Goal: Task Accomplishment & Management: Manage account settings

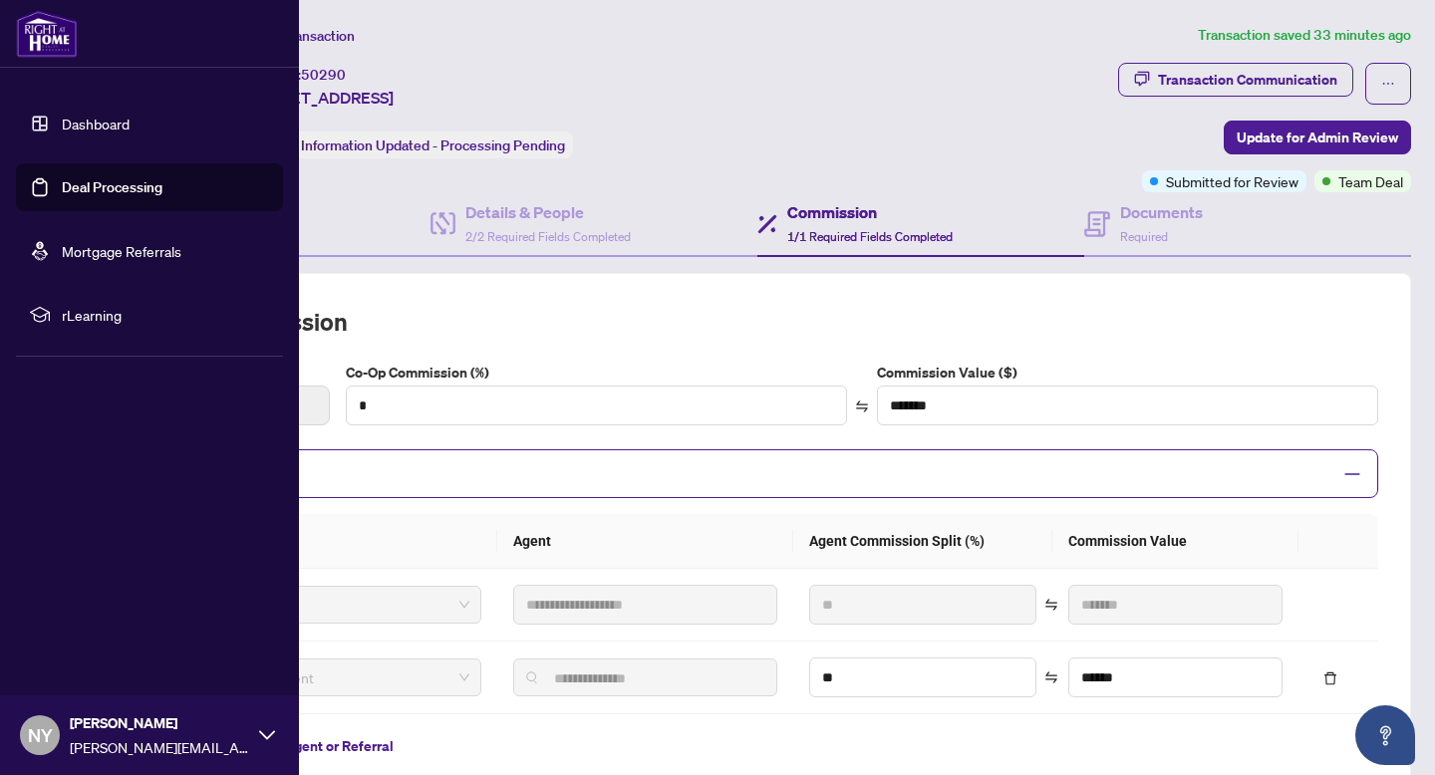
click at [16, 37] on img at bounding box center [47, 34] width 62 height 48
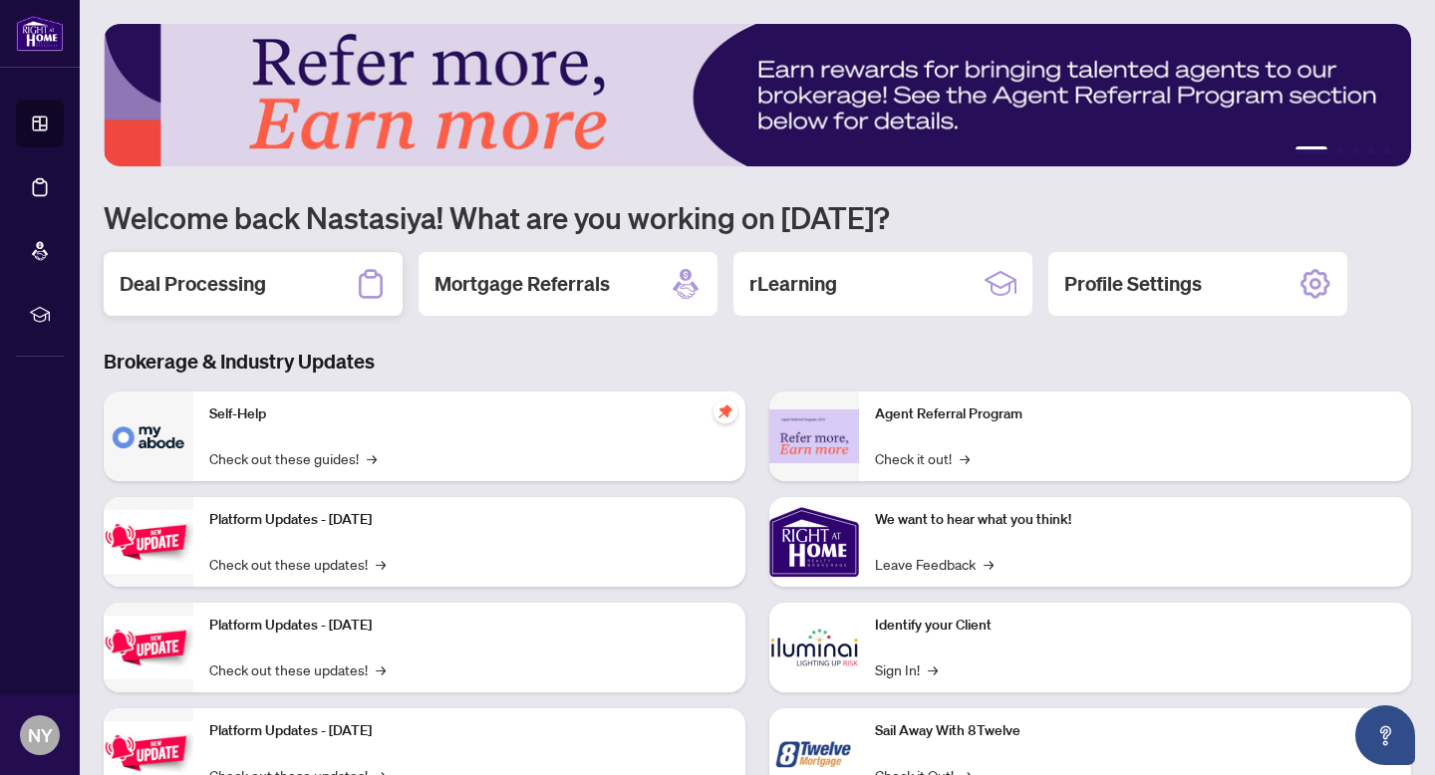
click at [385, 293] on icon at bounding box center [371, 284] width 32 height 32
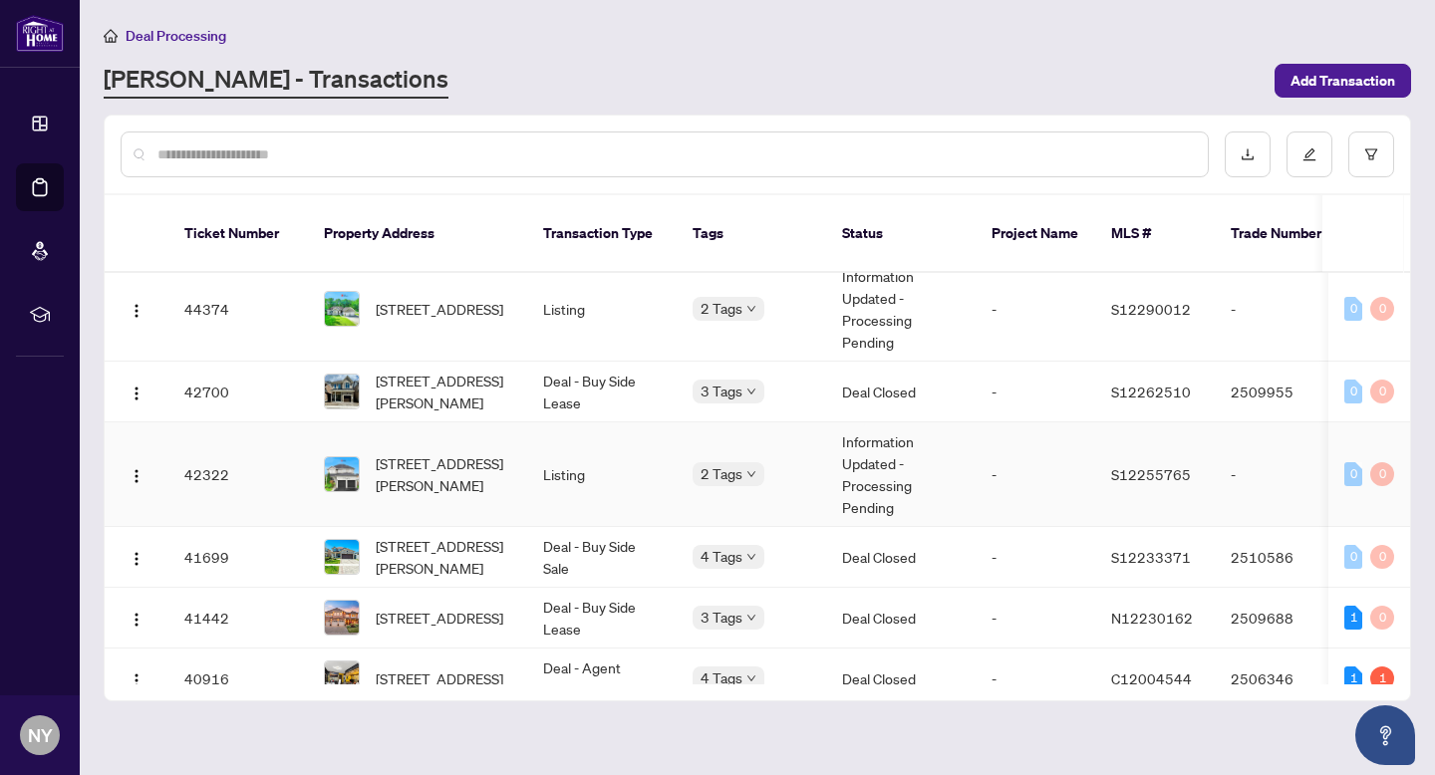
scroll to position [595, 0]
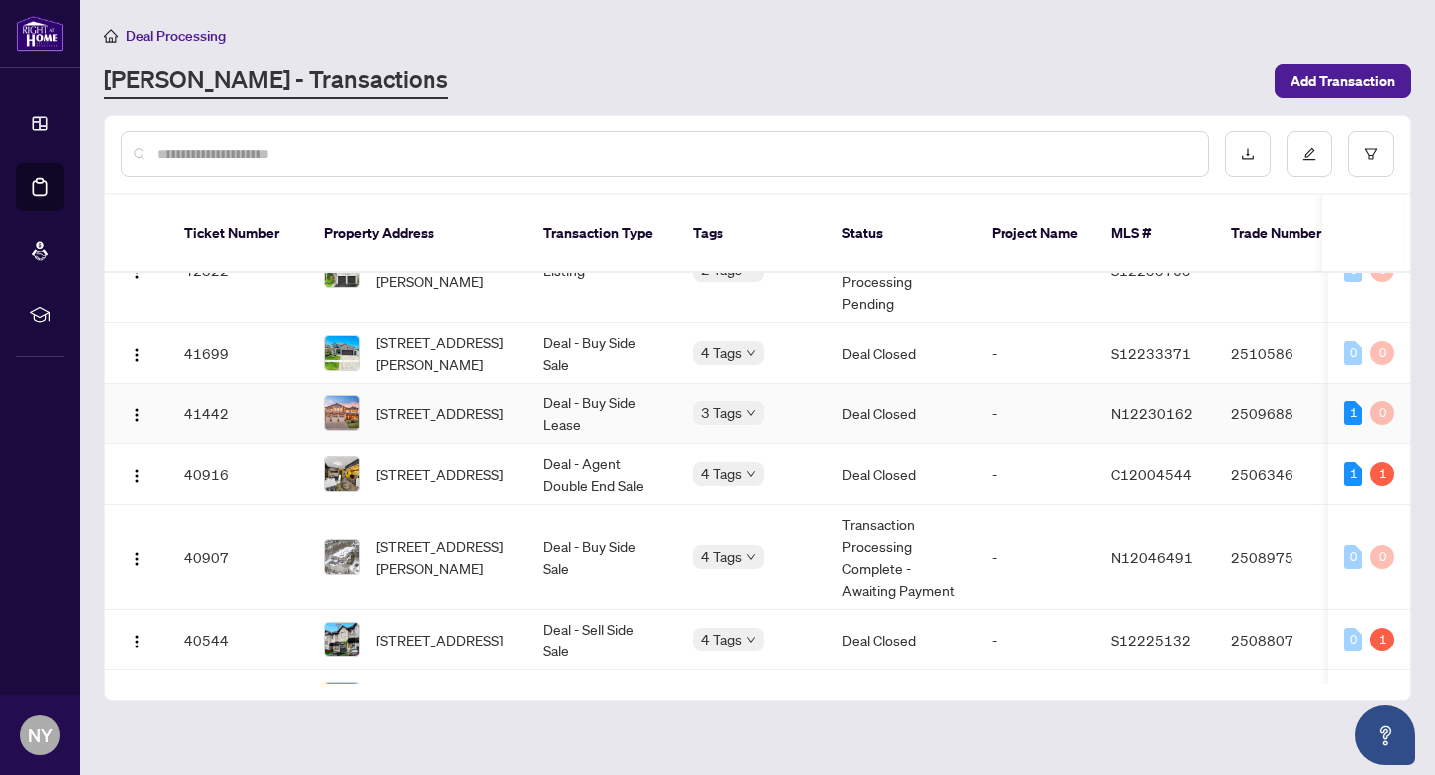
click at [431, 403] on span "[STREET_ADDRESS]" at bounding box center [440, 414] width 128 height 22
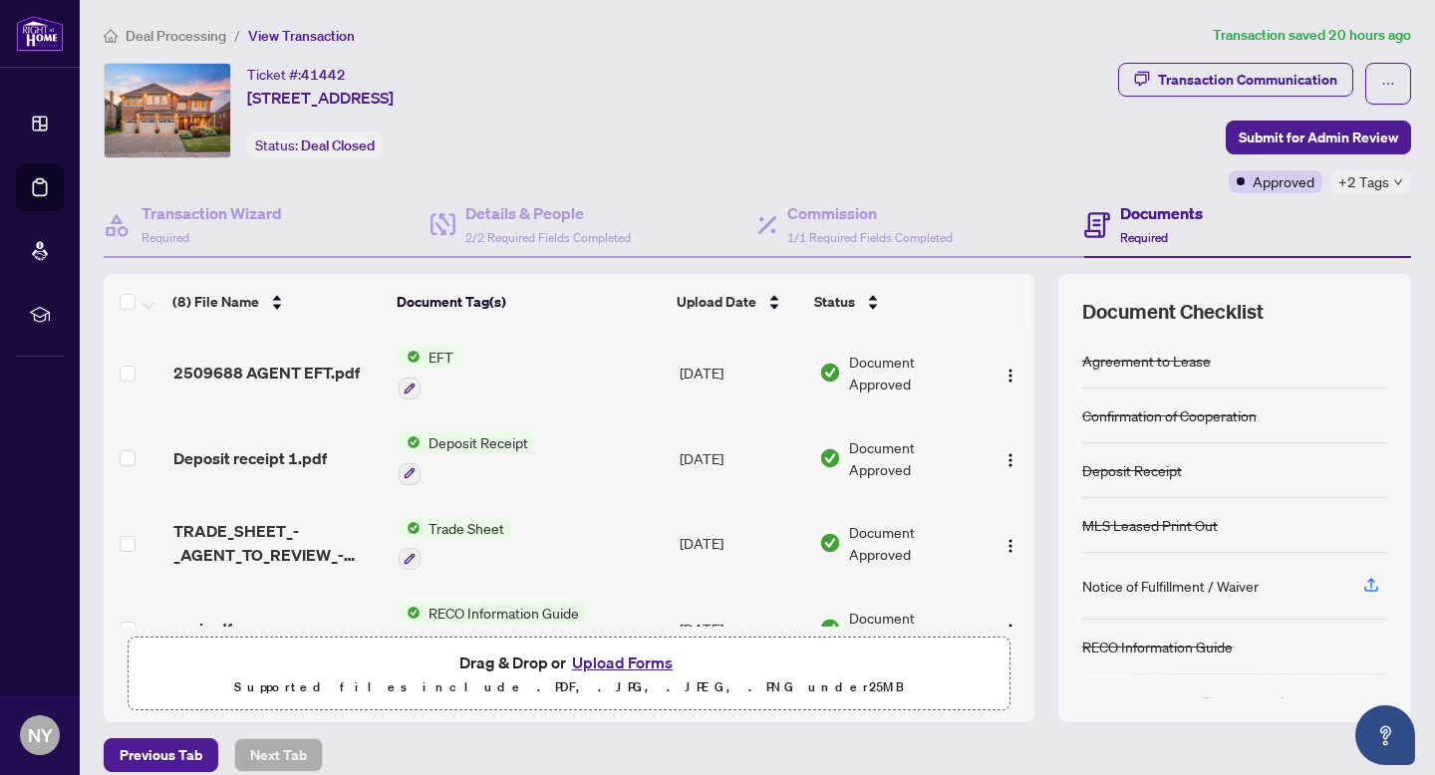
click at [259, 373] on span "2509688 AGENT EFT.pdf" at bounding box center [266, 373] width 186 height 24
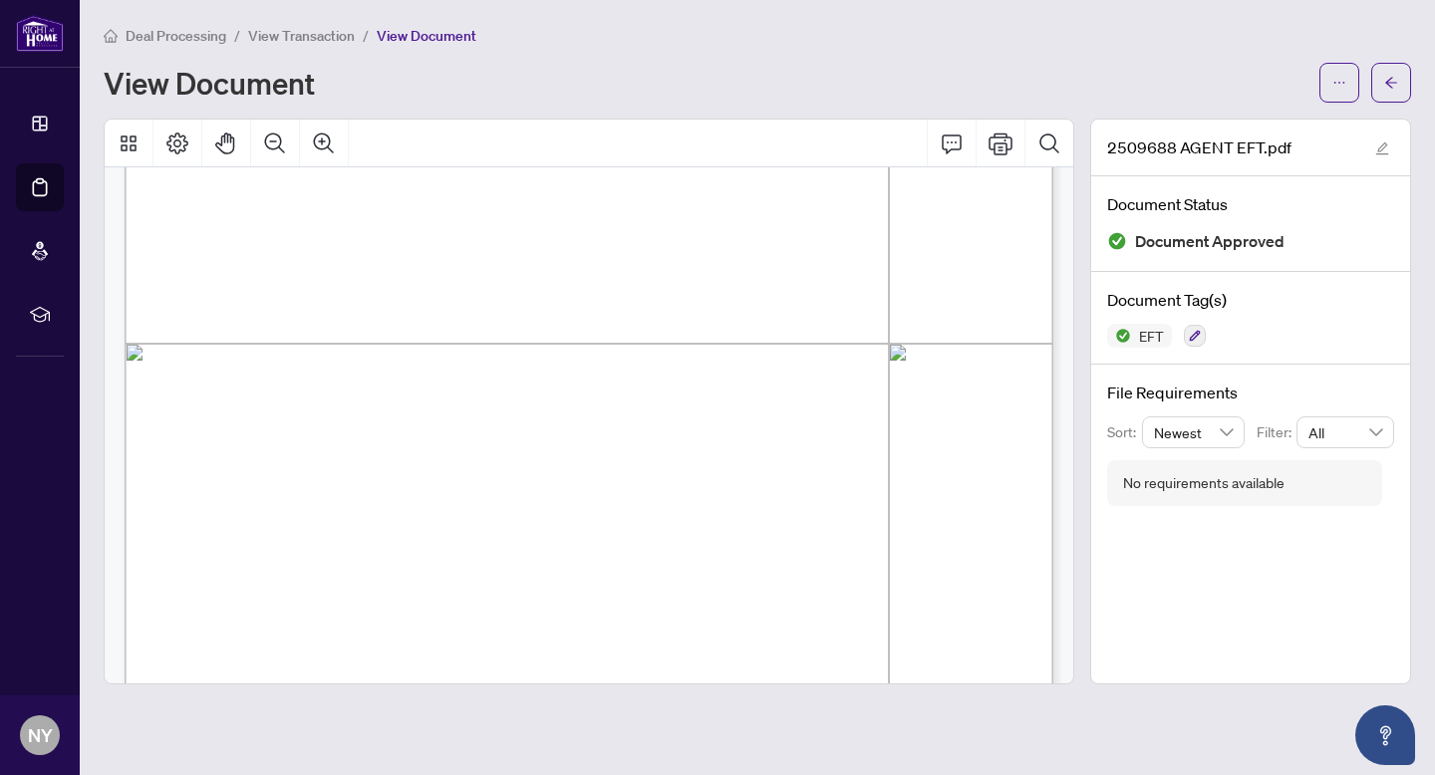
scroll to position [617, 0]
